Goal: Information Seeking & Learning: Learn about a topic

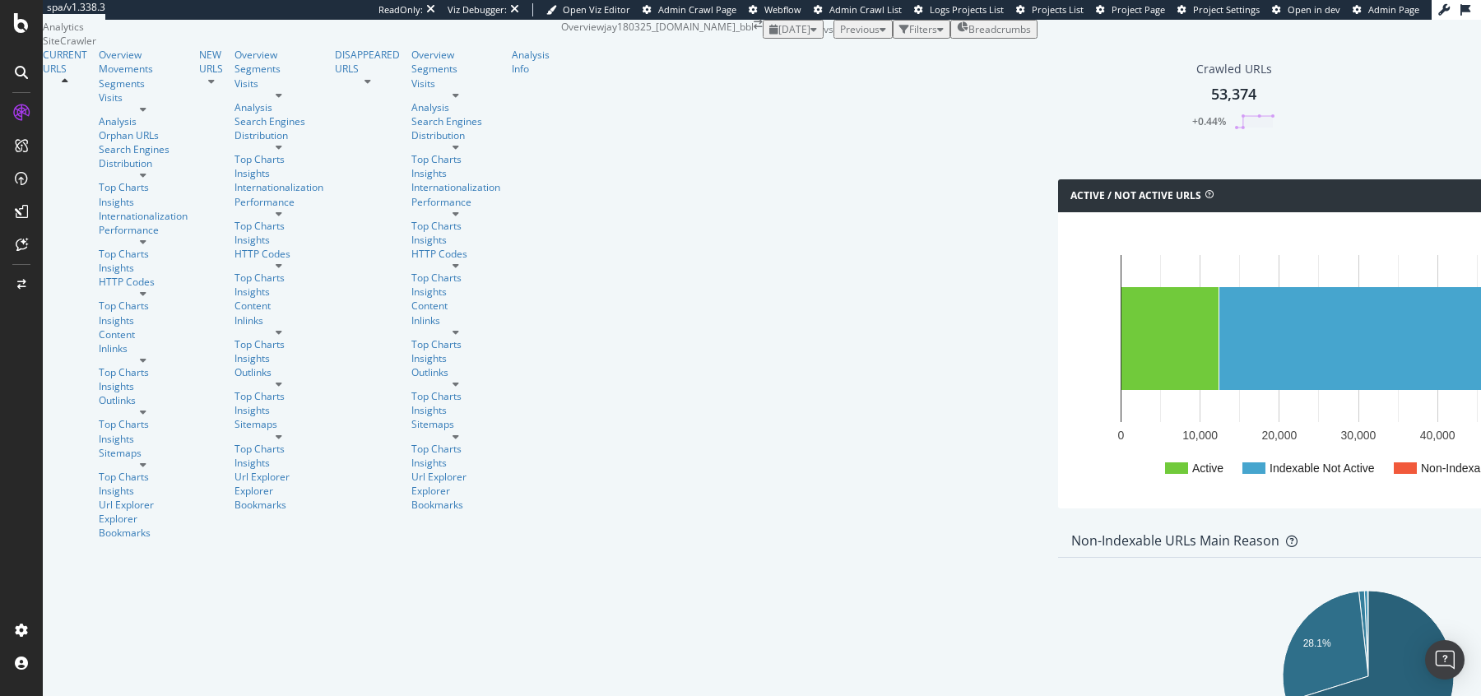
click at [778, 36] on span "[DATE]" at bounding box center [794, 29] width 32 height 14
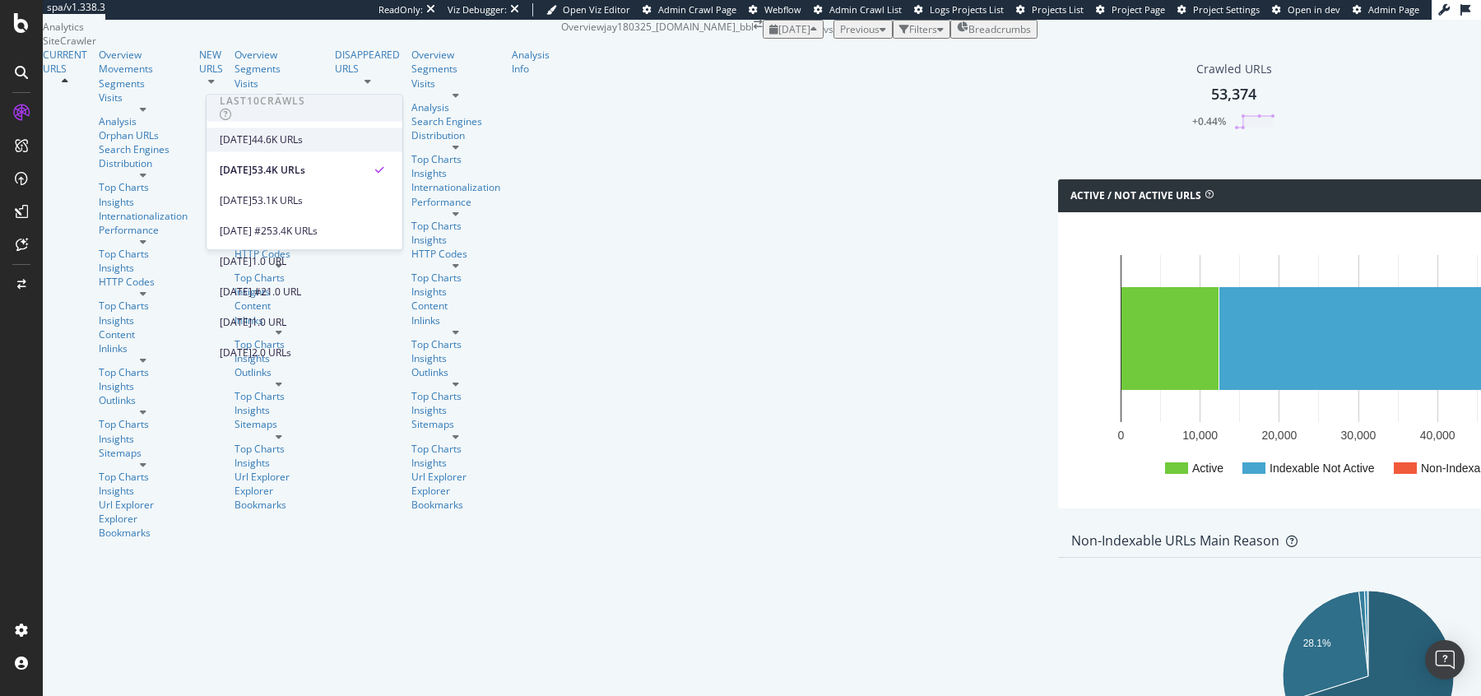
click at [252, 142] on div "[DATE]" at bounding box center [236, 139] width 32 height 15
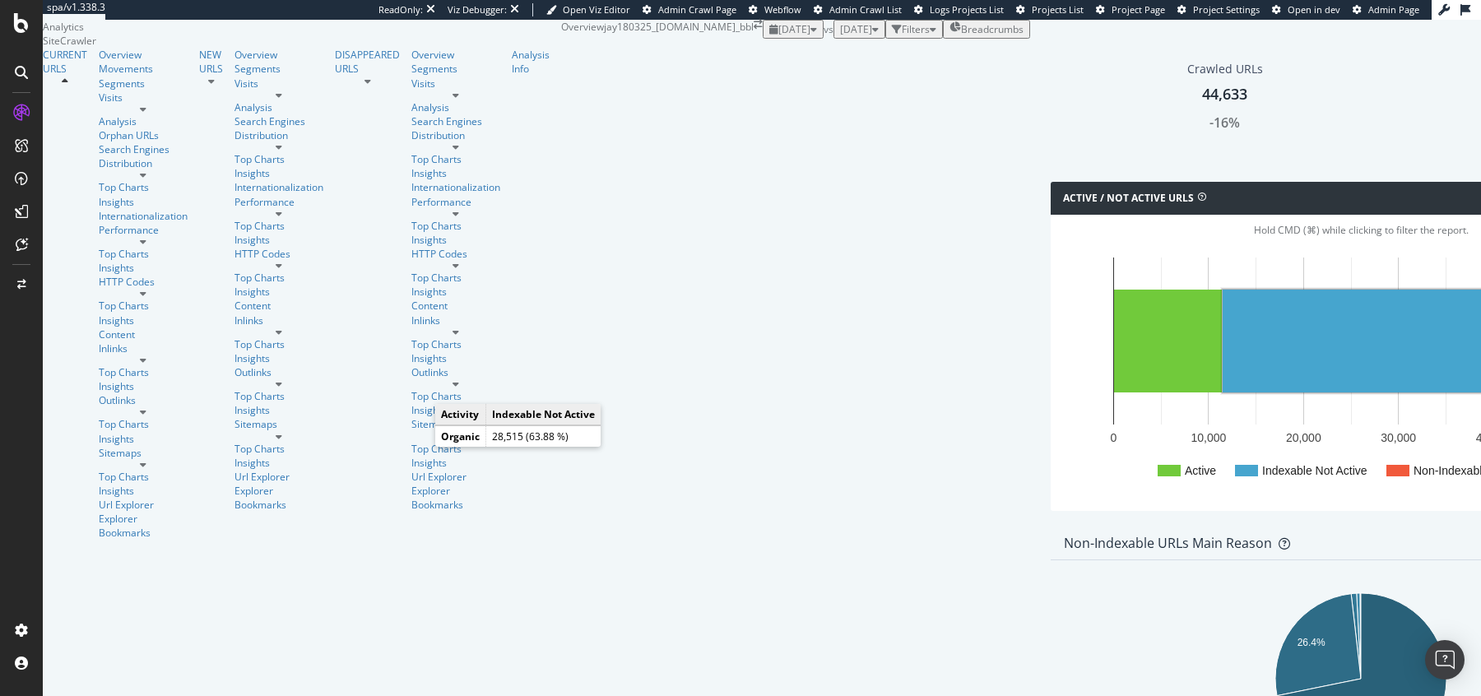
scroll to position [276, 0]
click at [1064, 587] on icon "26.4% 71.8%" at bounding box center [1361, 682] width 594 height 191
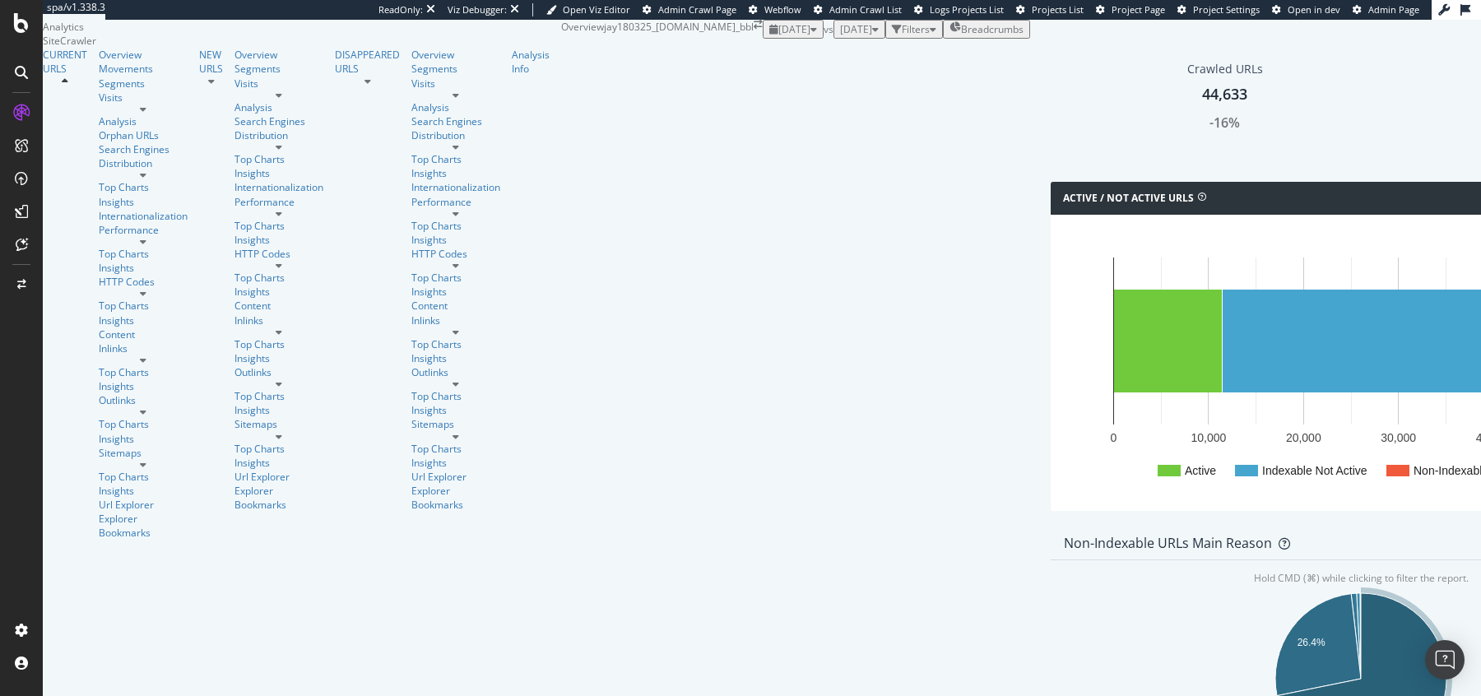
click at [1277, 593] on icon "A chart." at bounding box center [1361, 678] width 169 height 171
click at [840, 36] on span "[DATE]" at bounding box center [856, 29] width 32 height 14
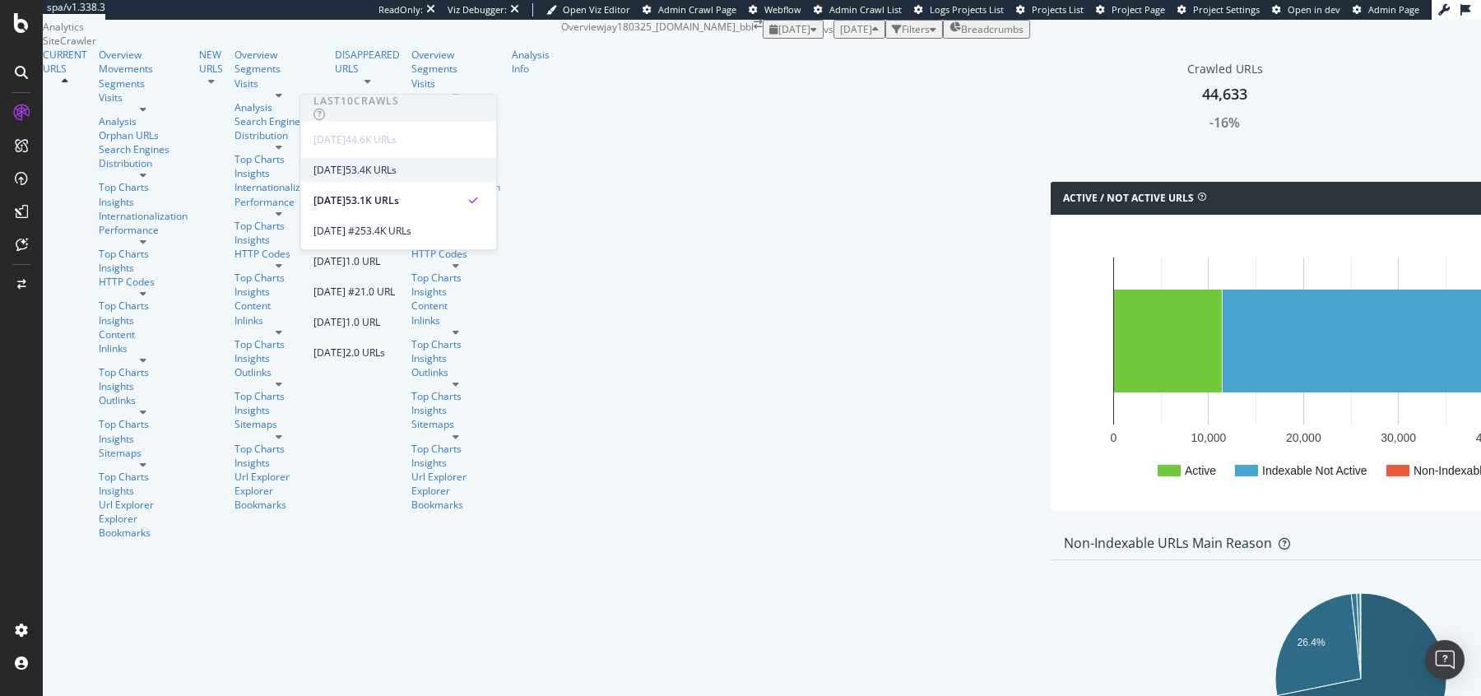
click at [346, 170] on div "[DATE]" at bounding box center [329, 170] width 32 height 15
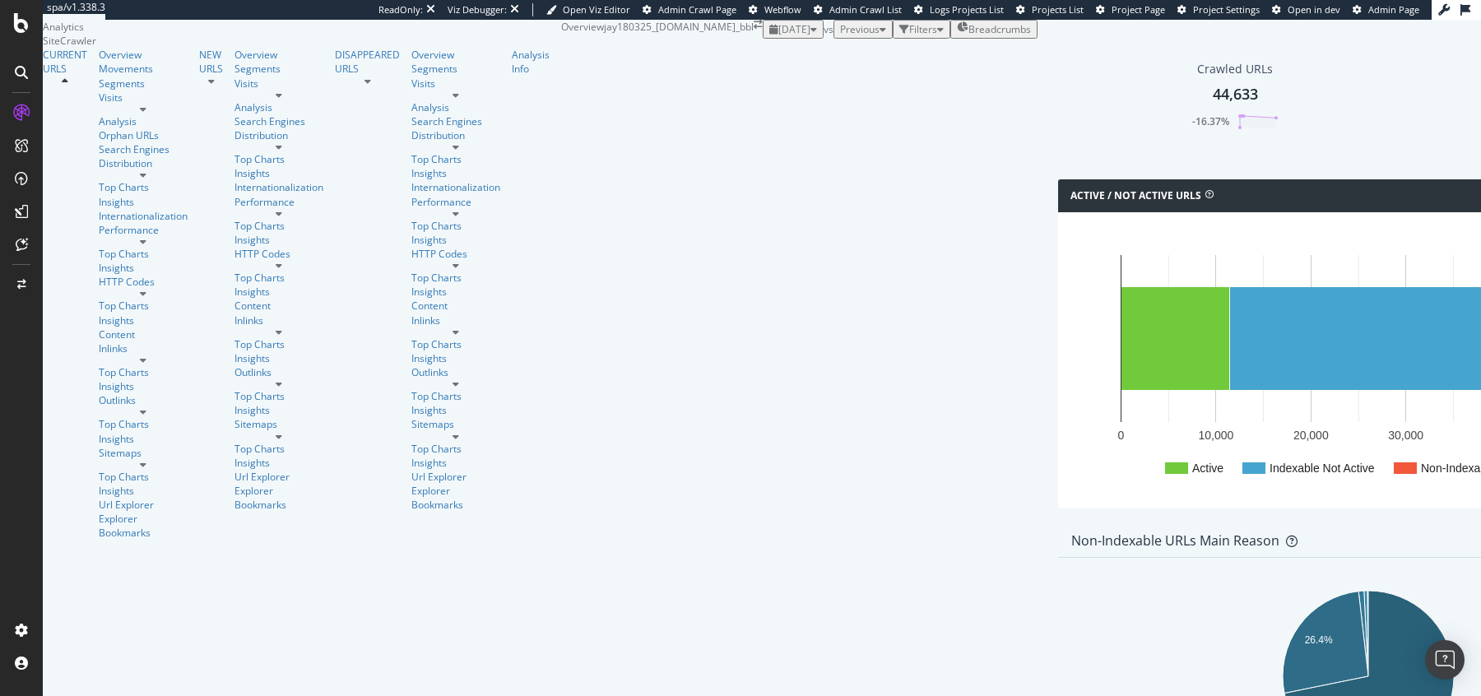
click at [778, 36] on span "[DATE]" at bounding box center [794, 29] width 32 height 14
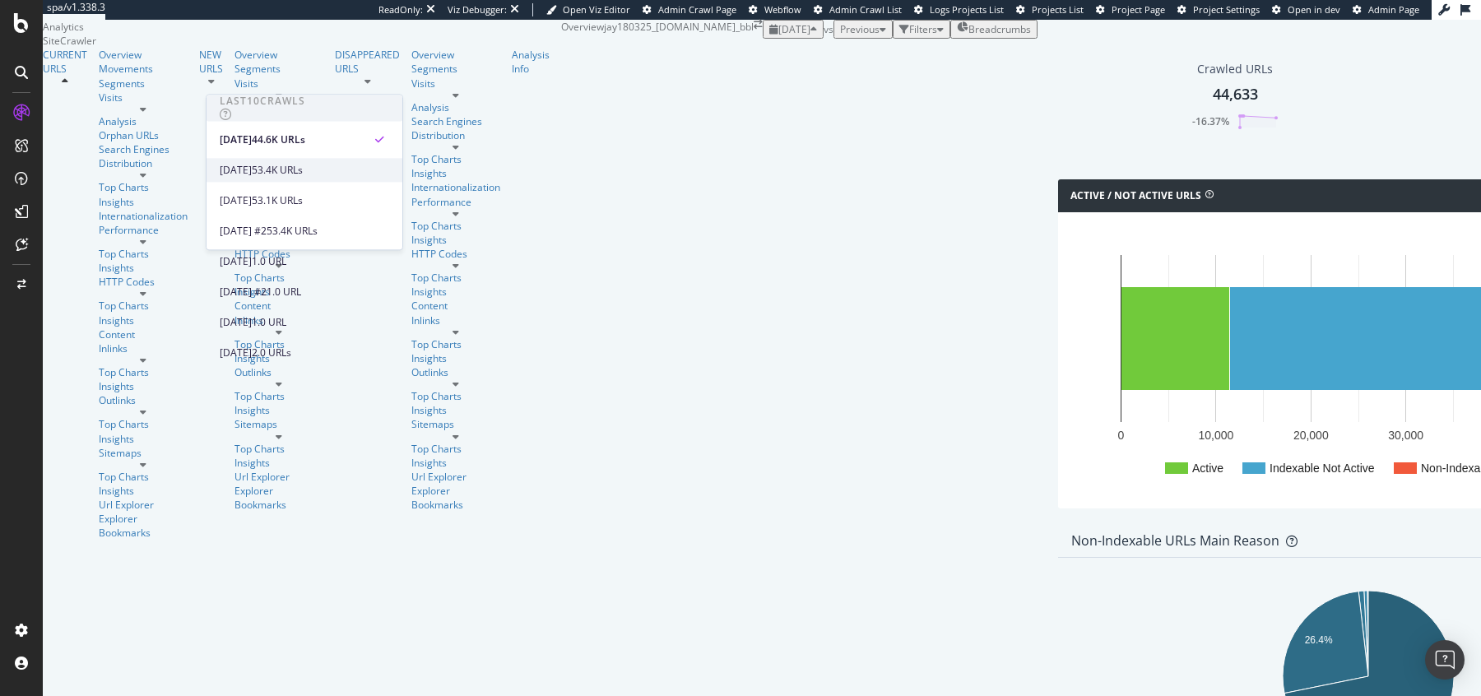
click at [252, 168] on div "[DATE]" at bounding box center [236, 170] width 32 height 15
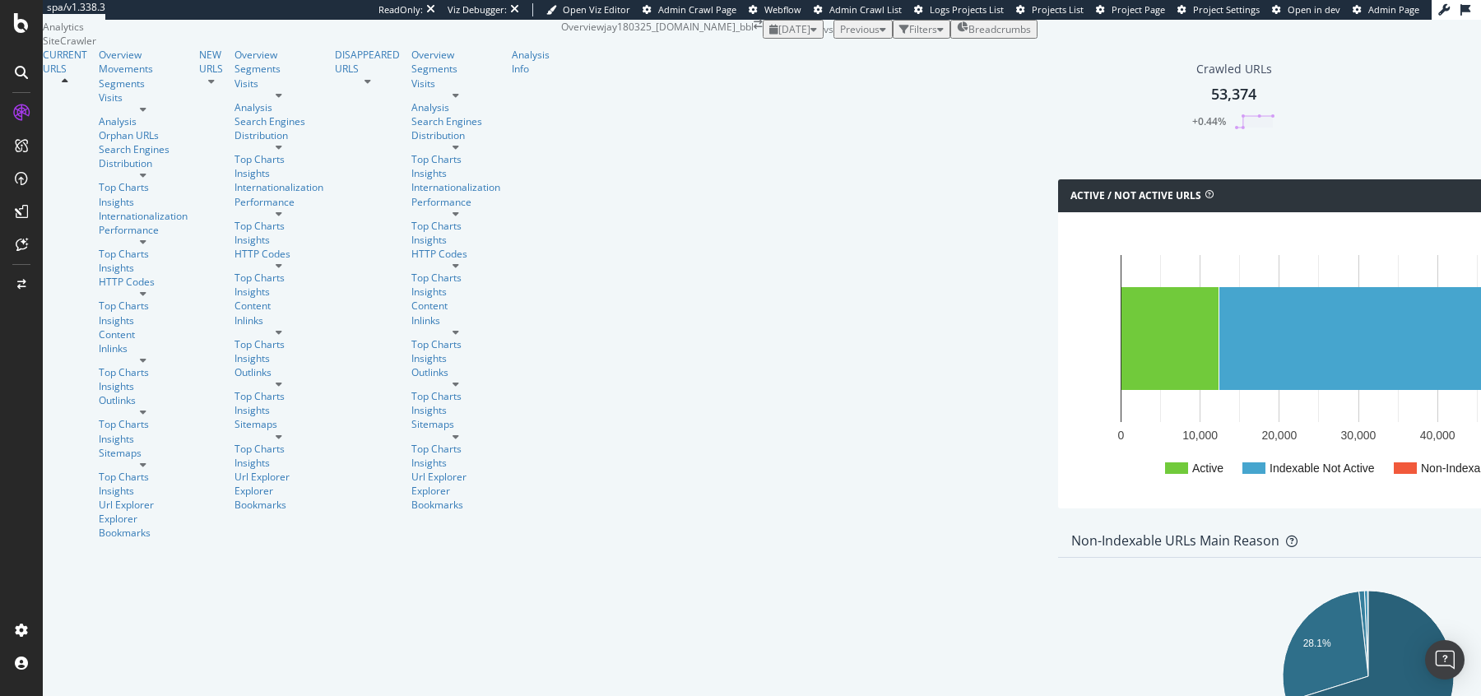
scroll to position [315, 0]
click at [106, 172] on div "RealKeywords" at bounding box center [74, 165] width 64 height 14
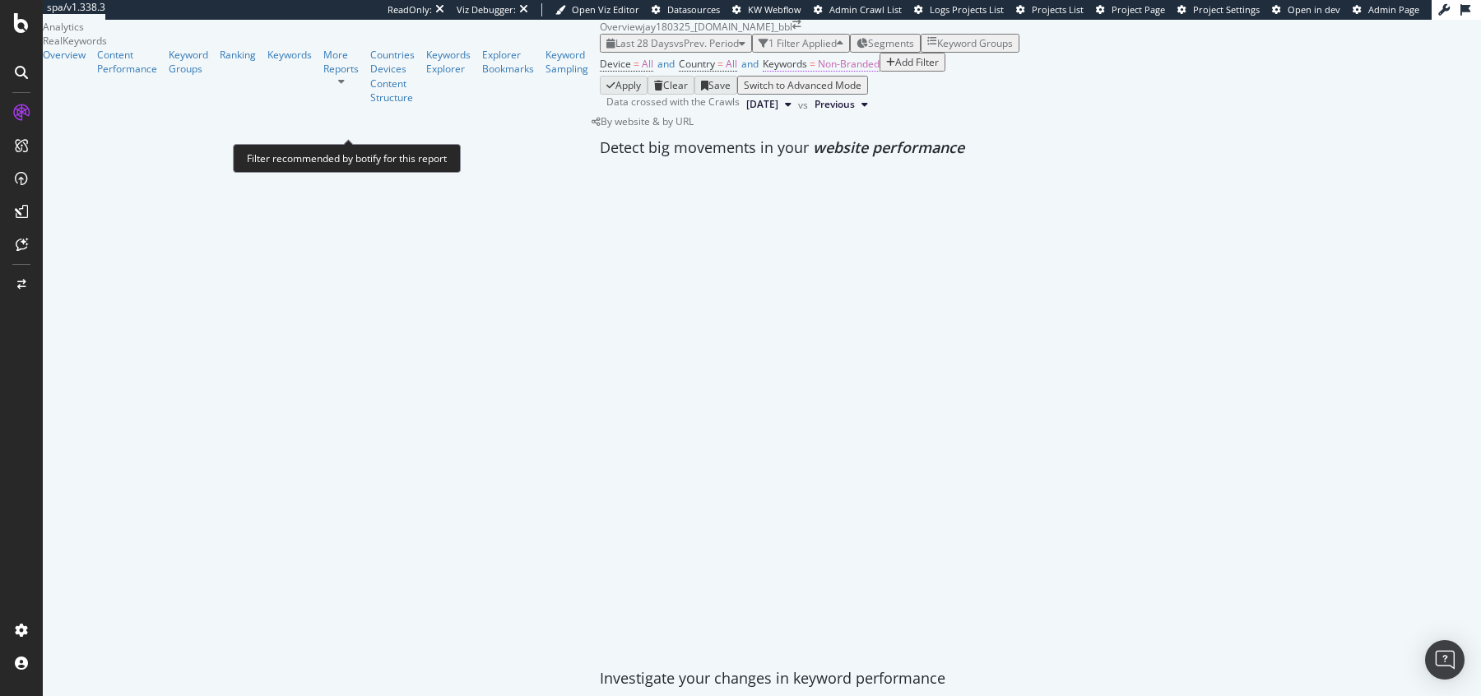
click at [763, 71] on span "Keywords" at bounding box center [785, 64] width 44 height 14
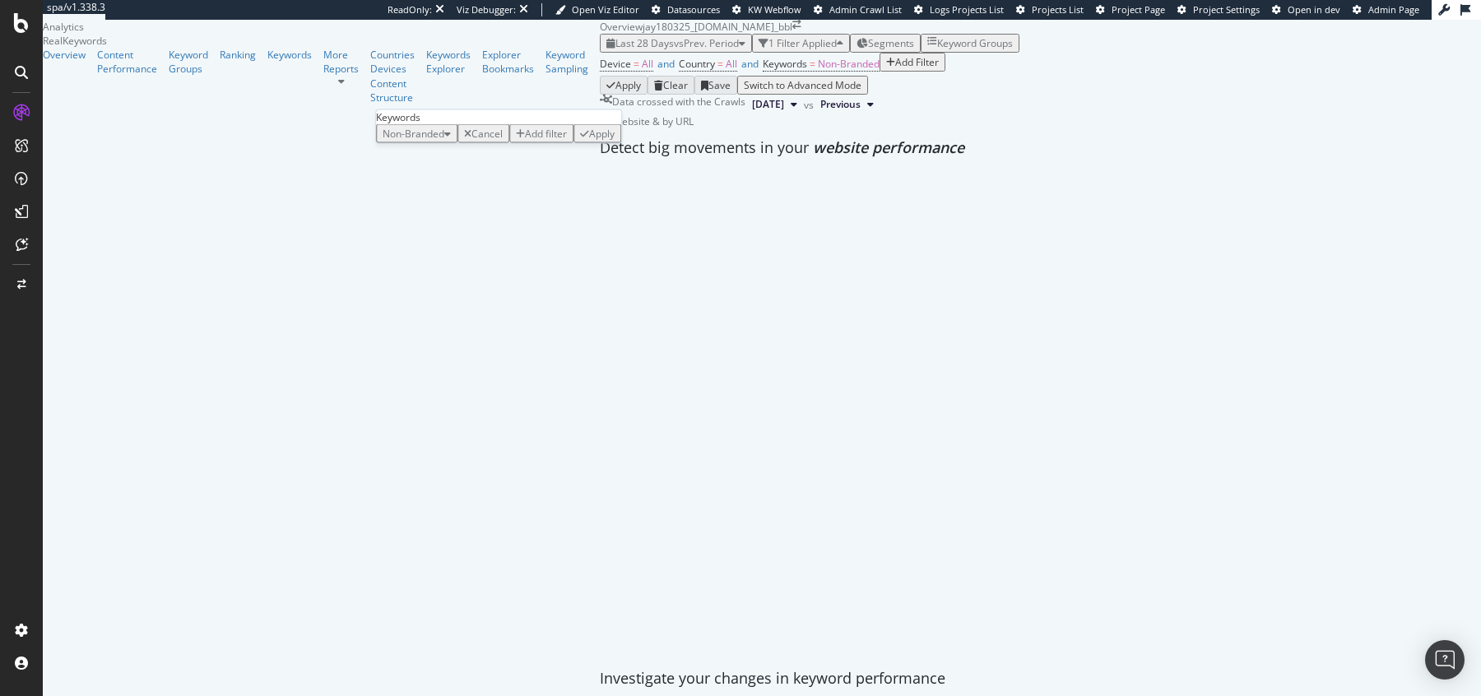
click at [430, 141] on div "Non-Branded" at bounding box center [417, 134] width 68 height 14
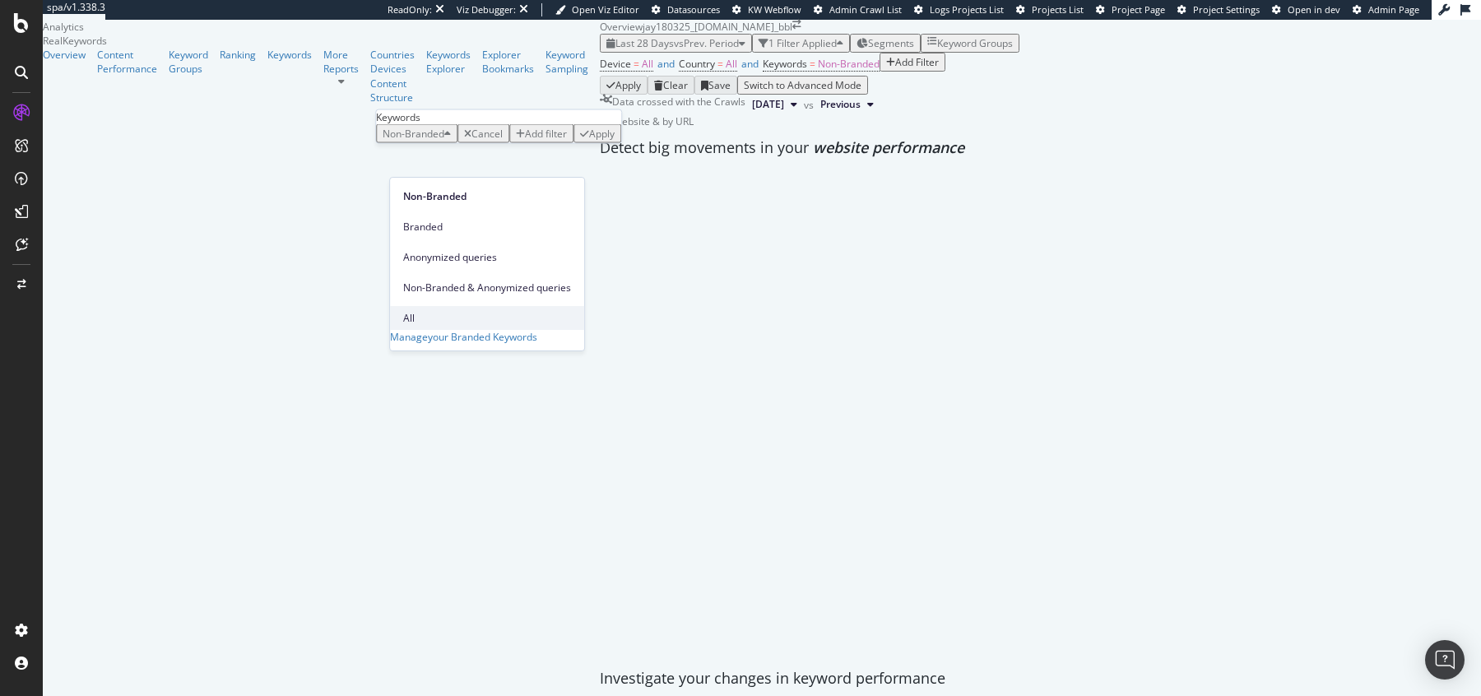
click at [406, 306] on div "All" at bounding box center [487, 318] width 194 height 24
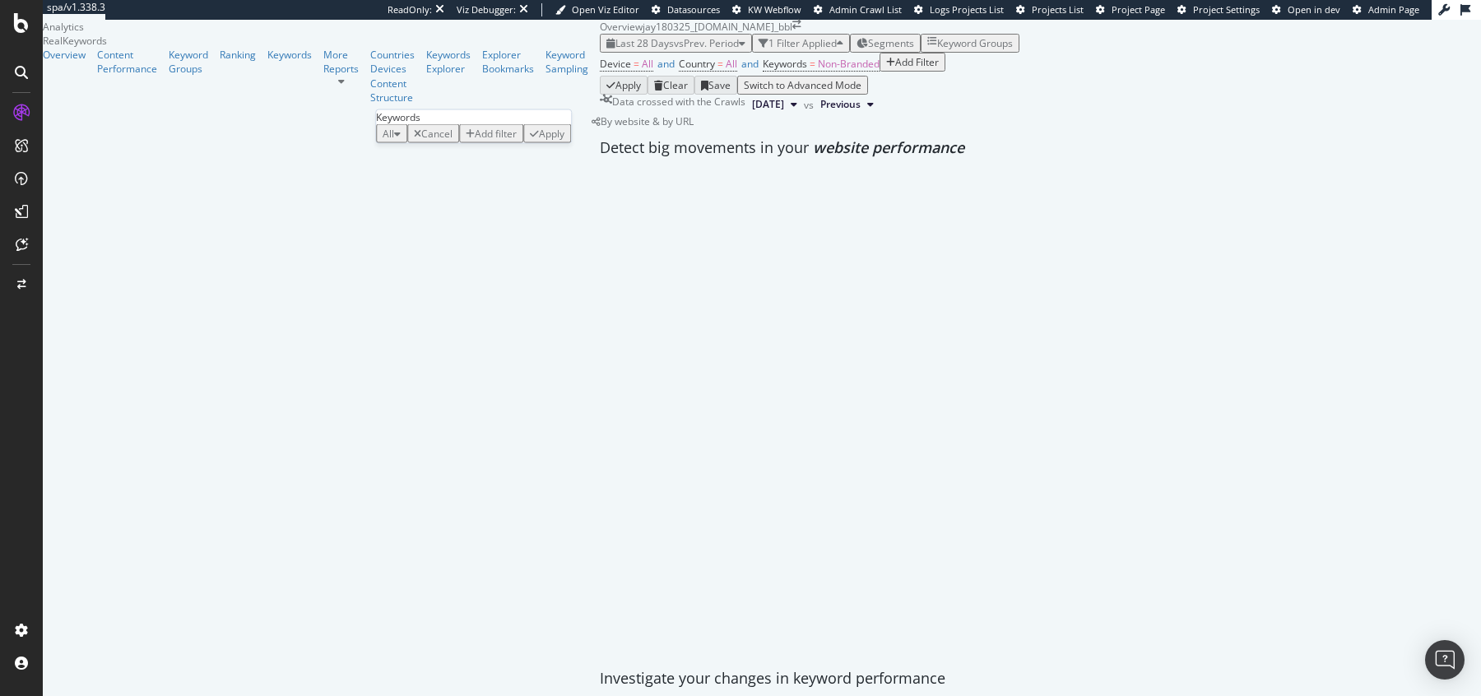
click at [557, 143] on div "All Cancel Add filter Apply" at bounding box center [473, 133] width 195 height 19
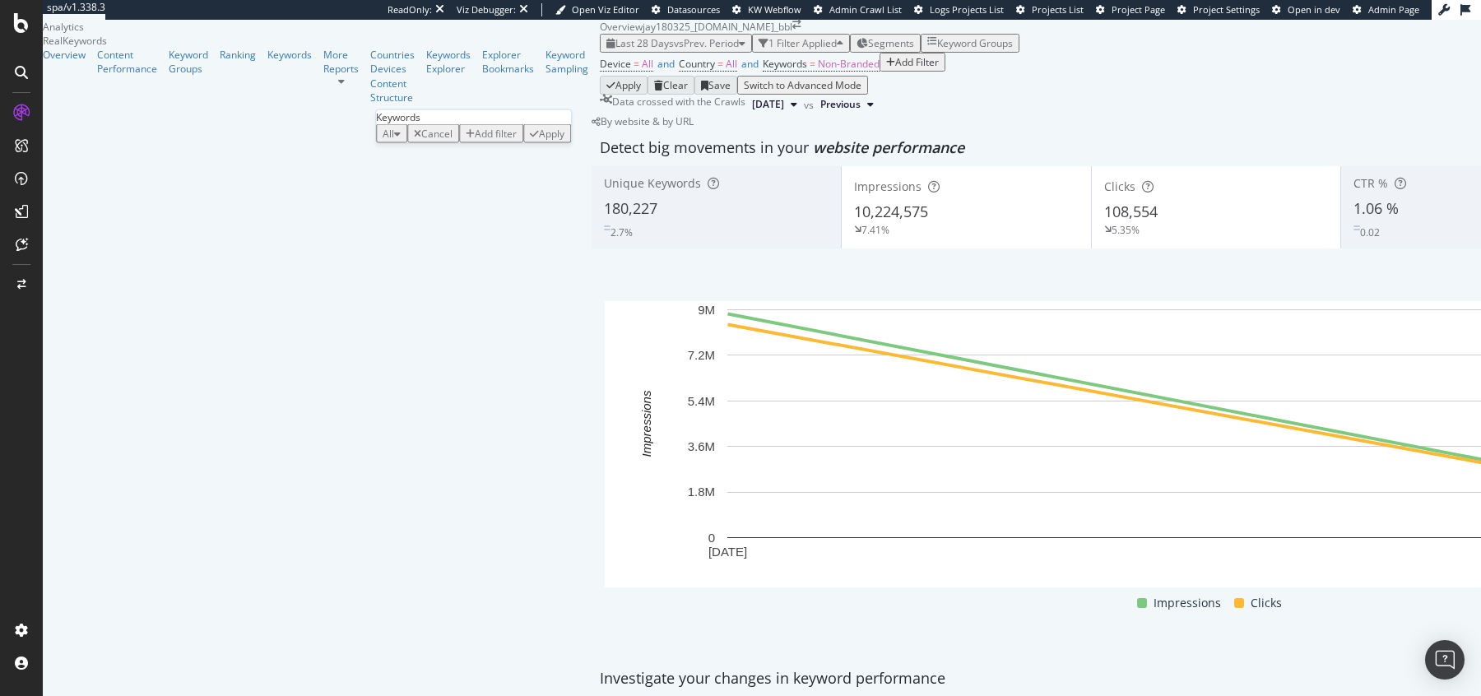
click at [555, 141] on div "Apply" at bounding box center [552, 134] width 26 height 14
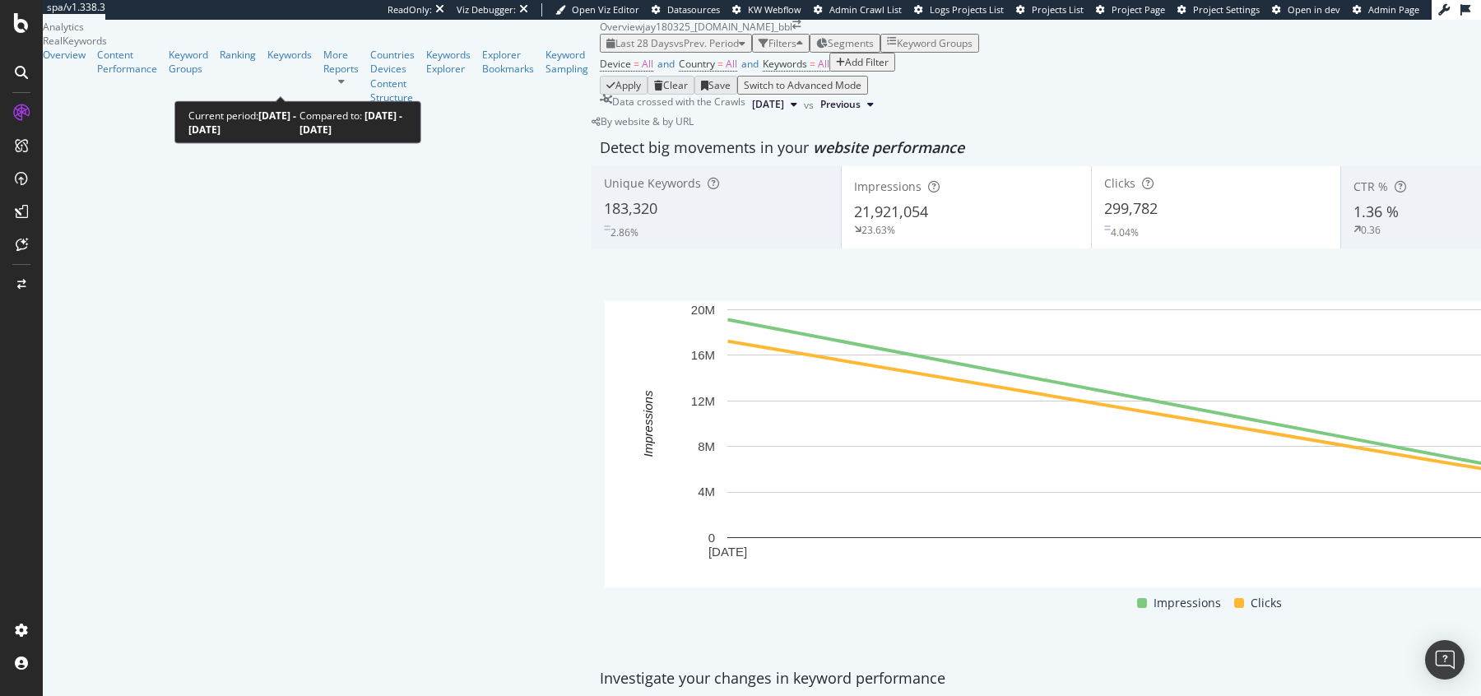
click at [674, 50] on span "vs Prev. Period" at bounding box center [706, 43] width 65 height 14
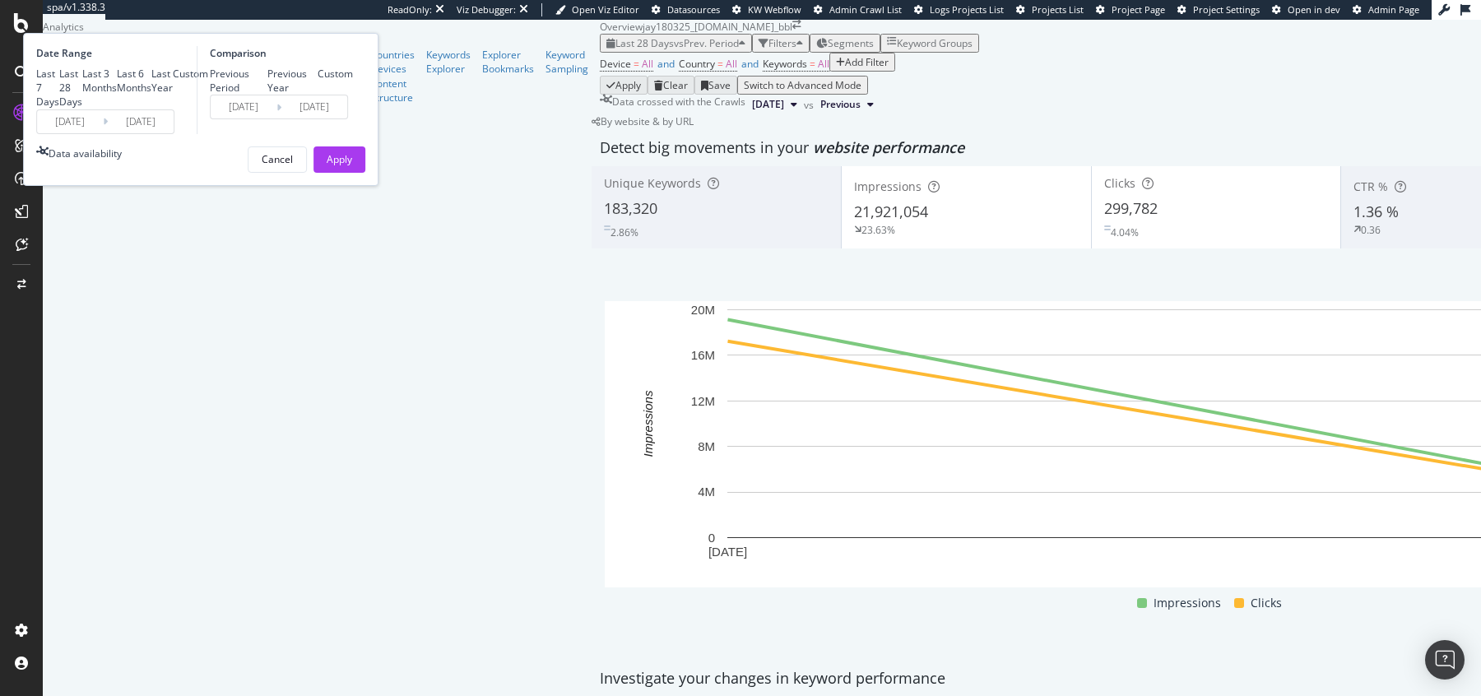
click at [318, 95] on div "Previous Year" at bounding box center [292, 81] width 51 height 28
type input "[DATE]"
click at [378, 186] on div "Date Range Last 7 Days Last 28 Days Last 3 Months Last 6 Months Last Year Custo…" at bounding box center [200, 109] width 355 height 153
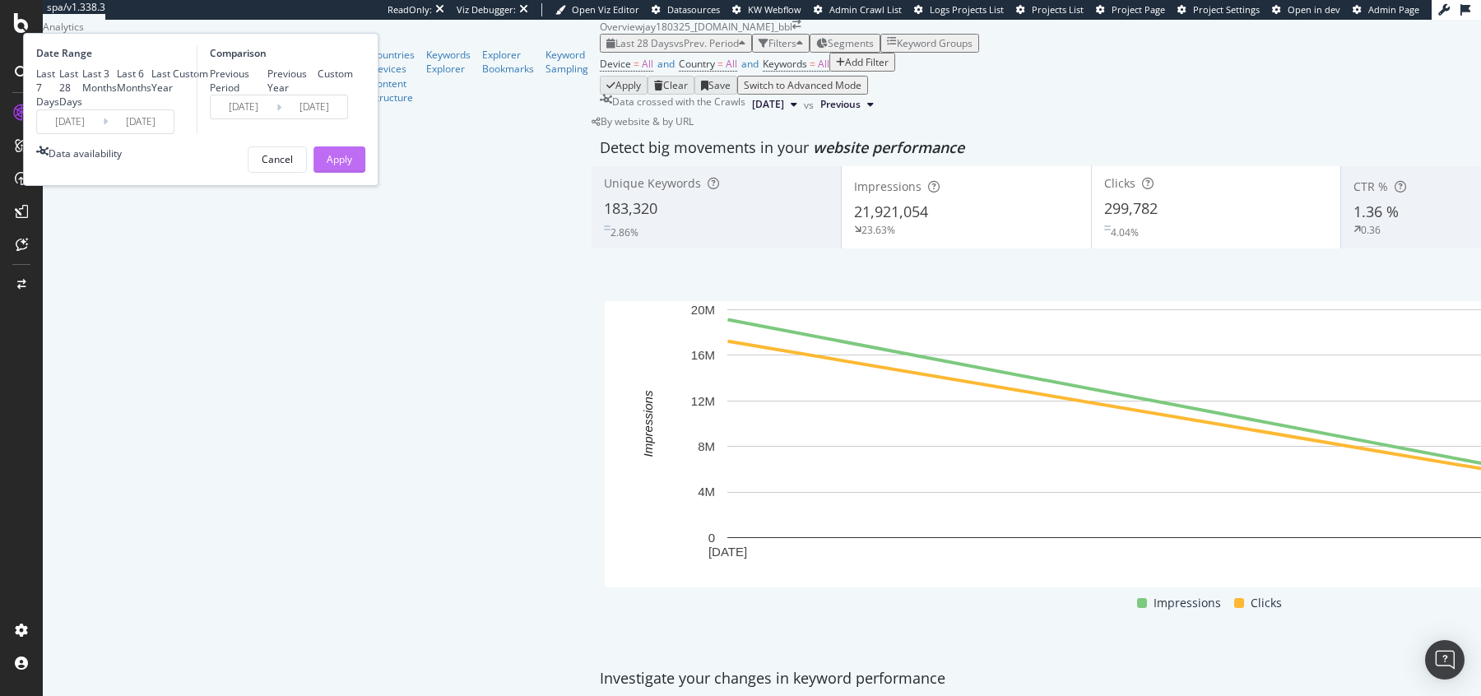
click at [352, 166] on div "Apply" at bounding box center [340, 159] width 26 height 14
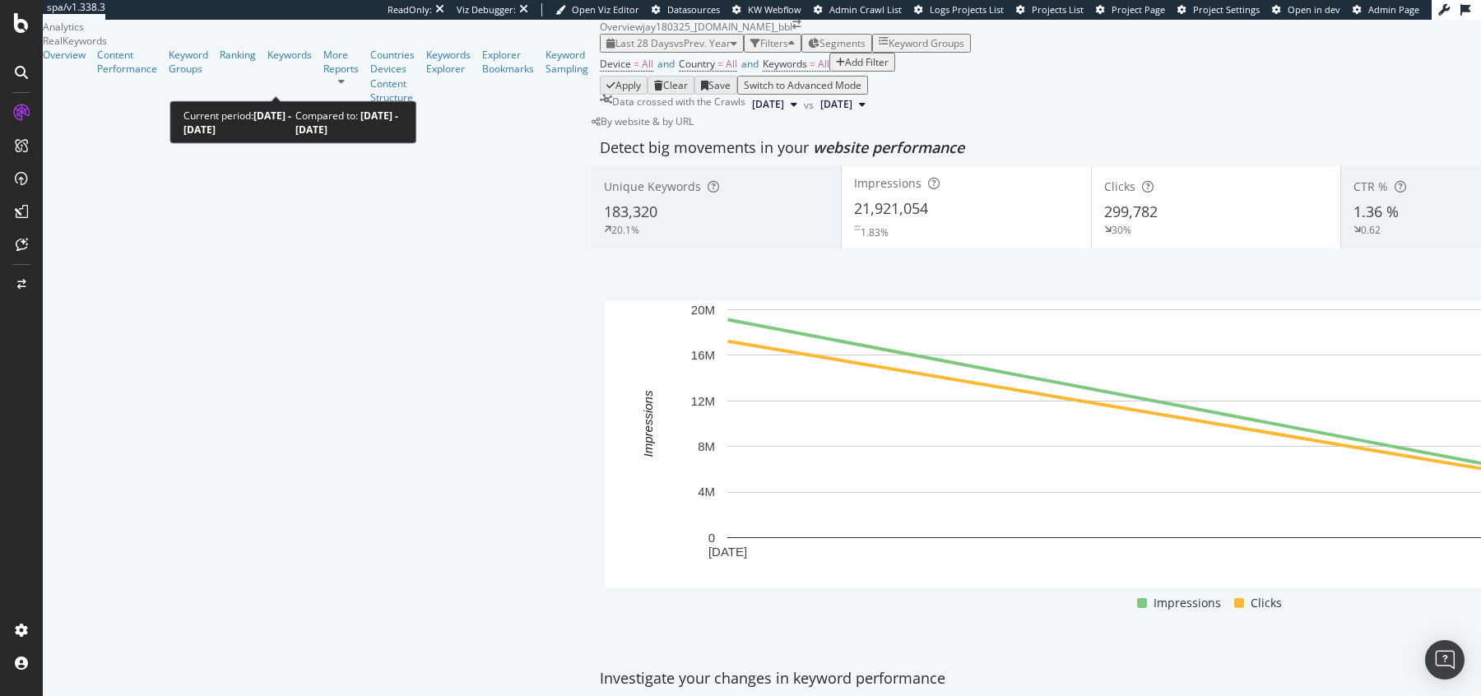
click at [615, 50] on span "Last 28 Days" at bounding box center [644, 43] width 58 height 14
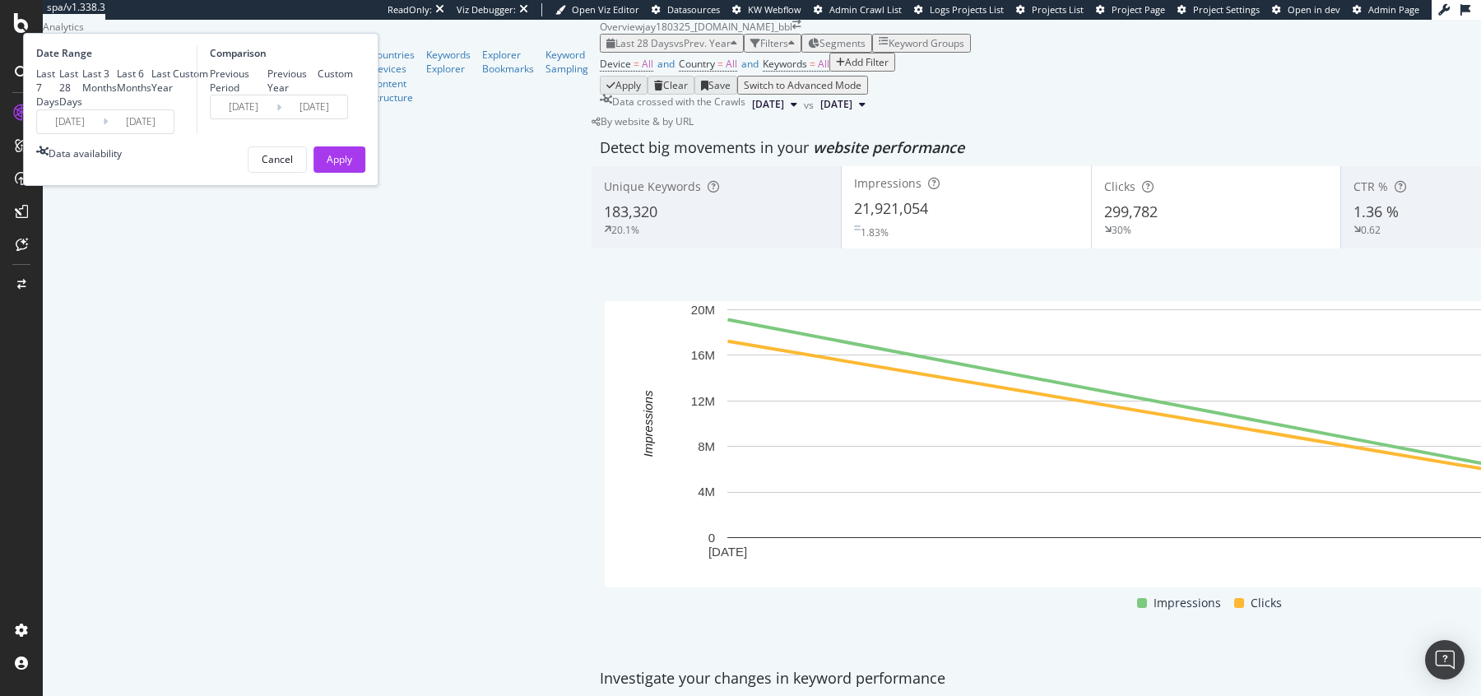
click at [117, 95] on div "Last 3 Months" at bounding box center [99, 81] width 35 height 28
type input "[DATE]"
click at [352, 166] on div "Apply" at bounding box center [340, 159] width 26 height 14
